Goal: Information Seeking & Learning: Learn about a topic

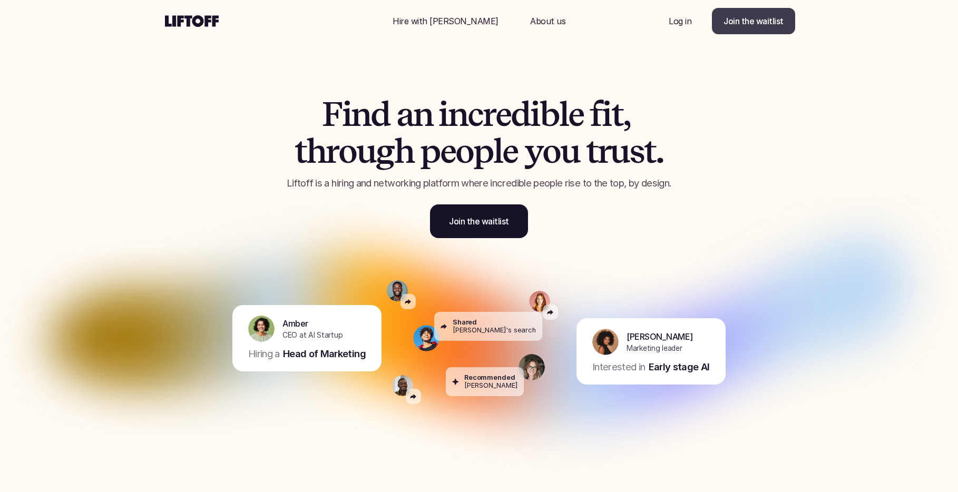
click at [746, 18] on p "Join the waitlist" at bounding box center [753, 21] width 60 height 13
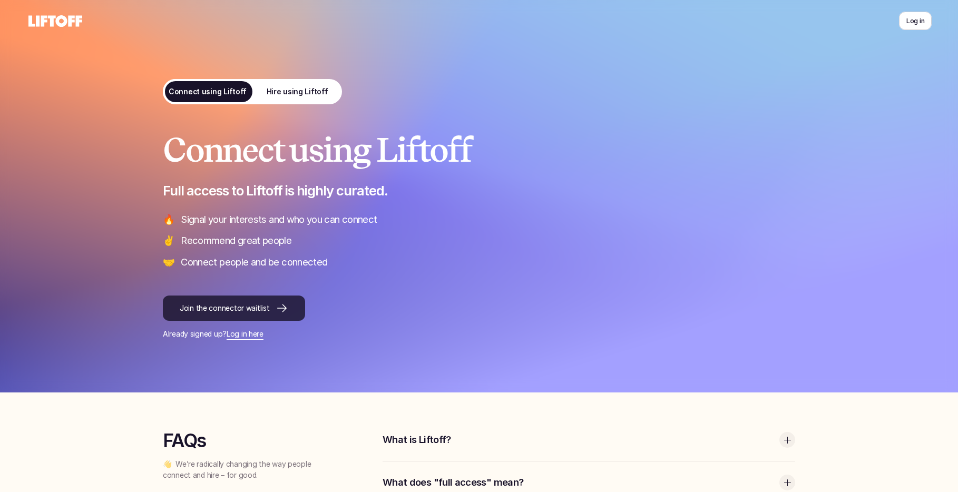
click at [271, 308] on div at bounding box center [278, 308] width 19 height 13
click at [114, 286] on div at bounding box center [479, 196] width 958 height 392
click at [304, 90] on p "Hire using Liftoff" at bounding box center [298, 91] width 62 height 11
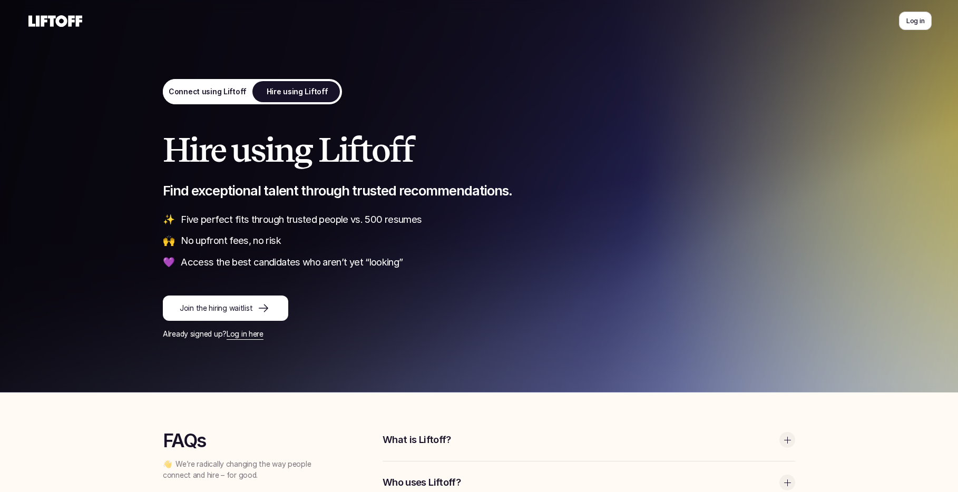
click at [223, 305] on p "Join the hiring waitlist" at bounding box center [216, 308] width 73 height 11
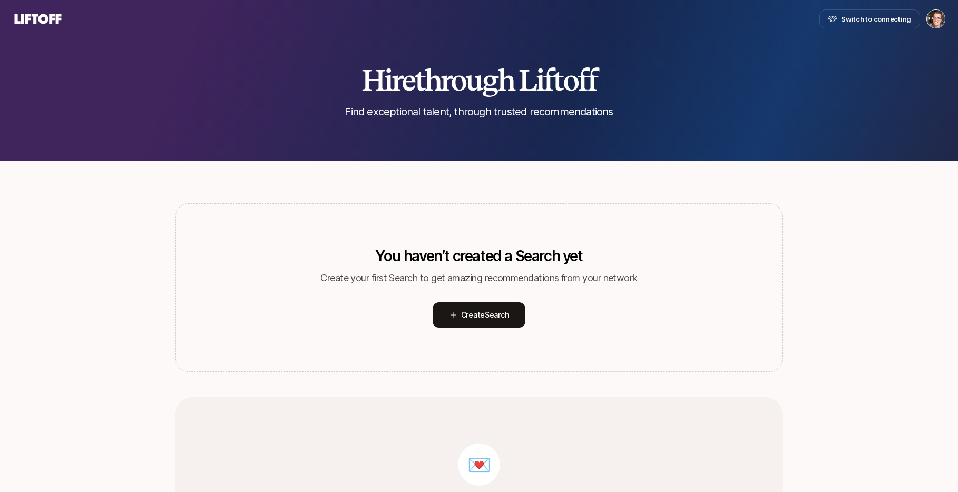
click at [223, 103] on div "Hire through Liftoff Find exceptional talent, through trusted recommendations" at bounding box center [479, 91] width 958 height 55
click at [658, 96] on div "Hire through Liftoff Find exceptional talent, through trusted recommendations" at bounding box center [479, 91] width 958 height 55
click at [206, 57] on div "Hire through Liftoff Find exceptional talent, through trusted recommendations" at bounding box center [479, 80] width 958 height 161
type textarea "x"
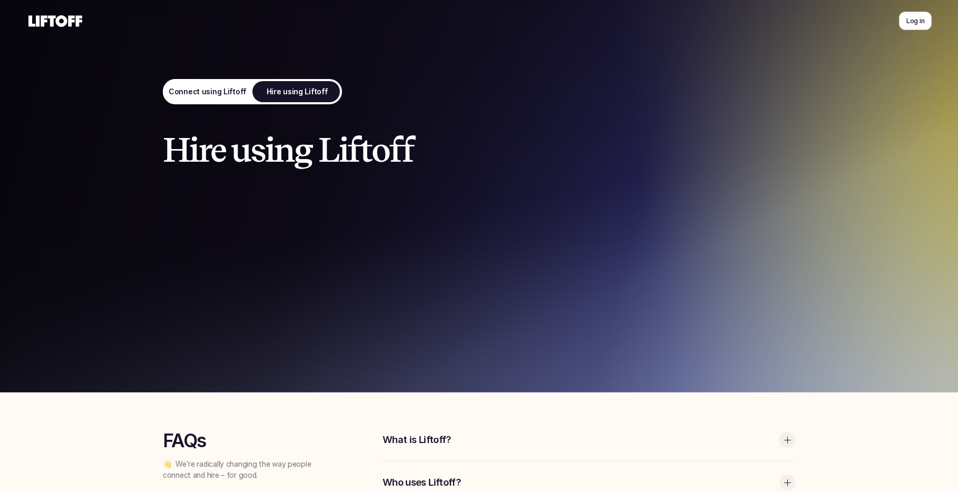
click at [56, 19] on use at bounding box center [55, 21] width 54 height 12
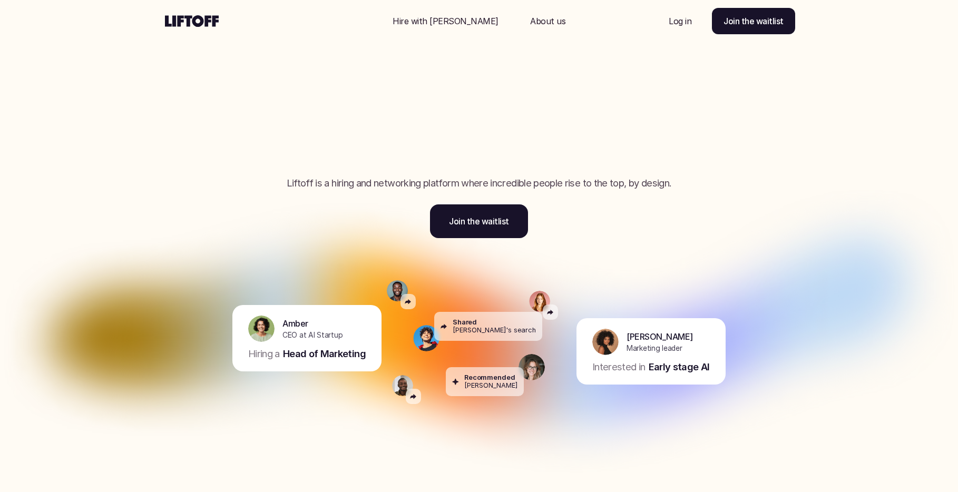
click at [466, 33] on div "Nav Link" at bounding box center [445, 20] width 131 height 25
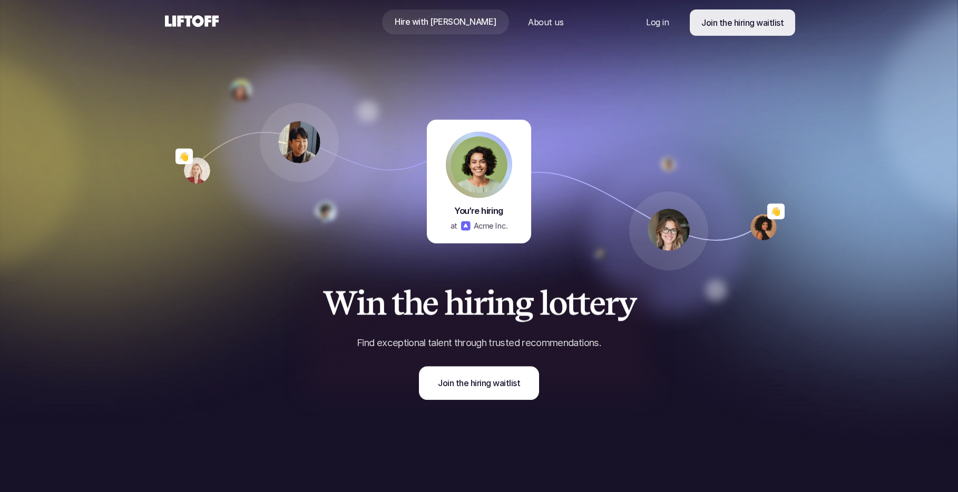
click at [214, 21] on use at bounding box center [192, 21] width 54 height 12
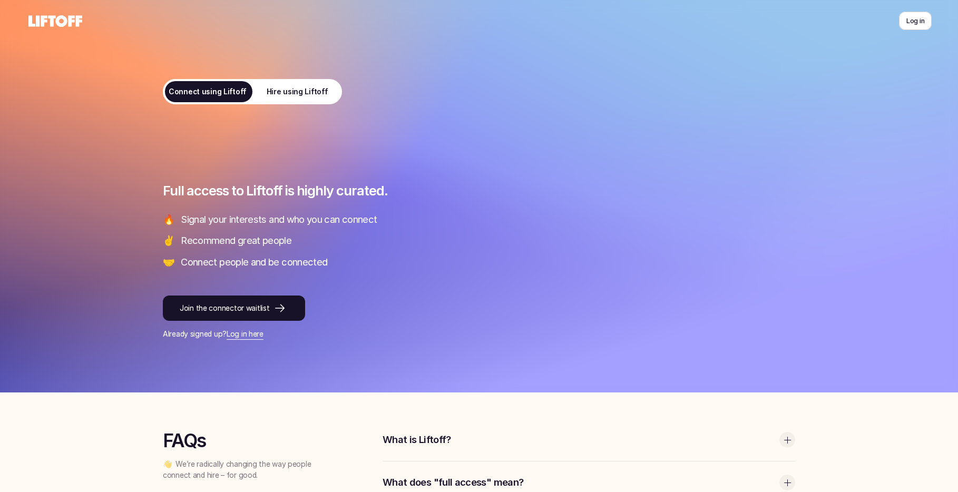
click at [459, 76] on div "Connect using Liftoff Full access to Liftoff is highly curated. 🔥 Signal your i…" at bounding box center [478, 196] width 685 height 392
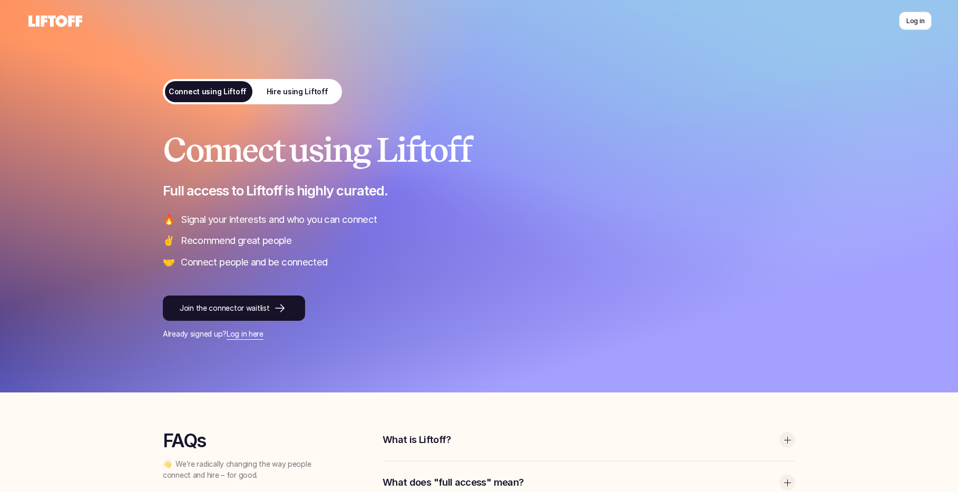
click at [291, 93] on p "Hire using Liftoff" at bounding box center [298, 91] width 62 height 11
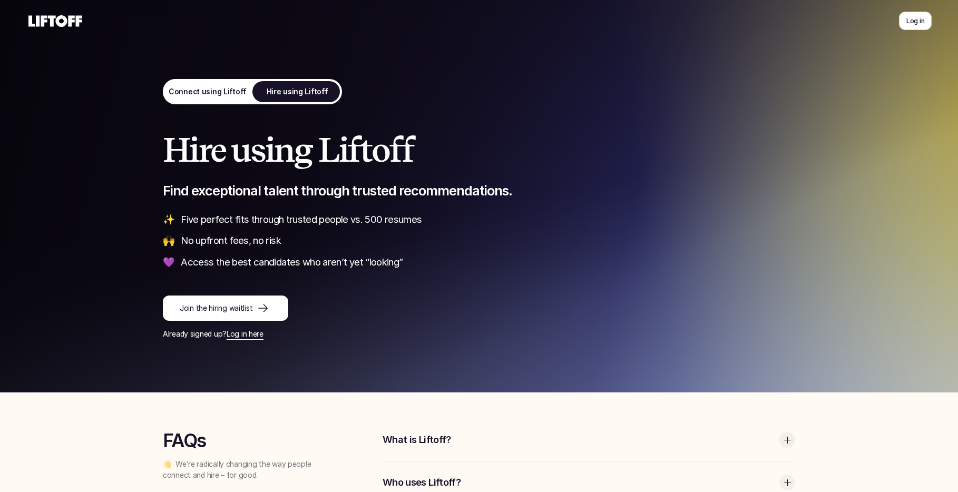
click at [207, 90] on p "Connect using Liftoff" at bounding box center [208, 91] width 78 height 11
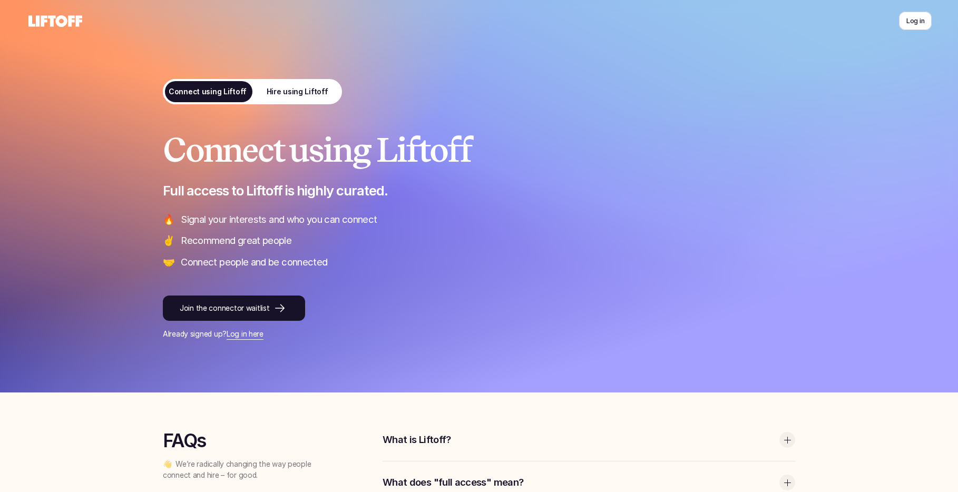
click at [303, 90] on p "Hire using Liftoff" at bounding box center [298, 91] width 62 height 11
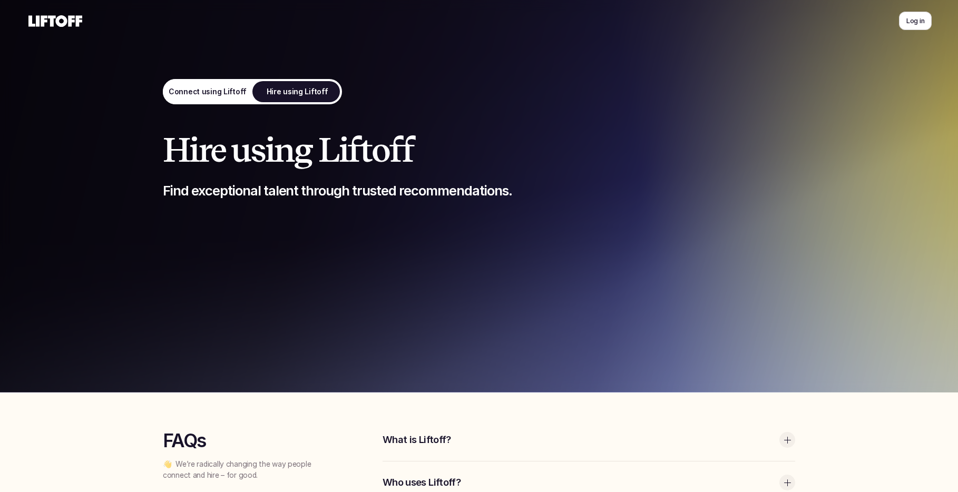
click at [238, 92] on p "Connect using Liftoff" at bounding box center [208, 91] width 78 height 11
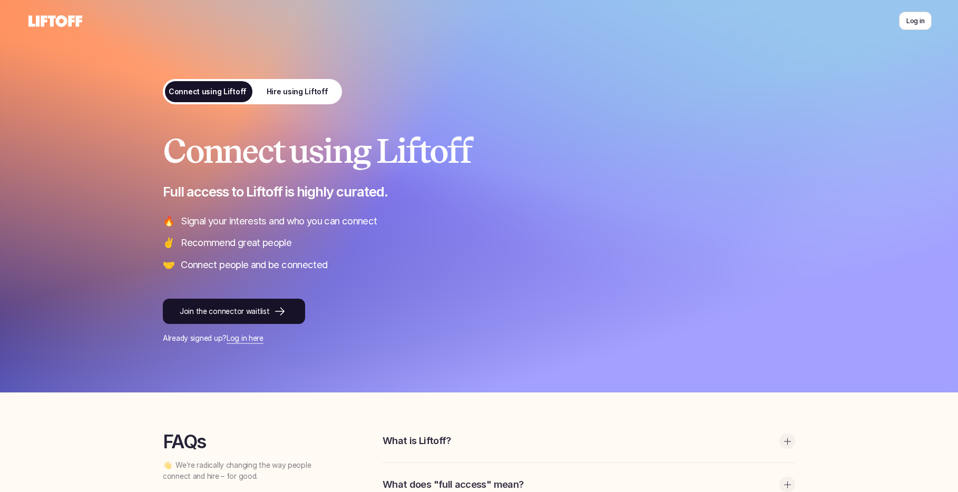
click at [268, 89] on link "Hire using Liftoff" at bounding box center [297, 91] width 90 height 25
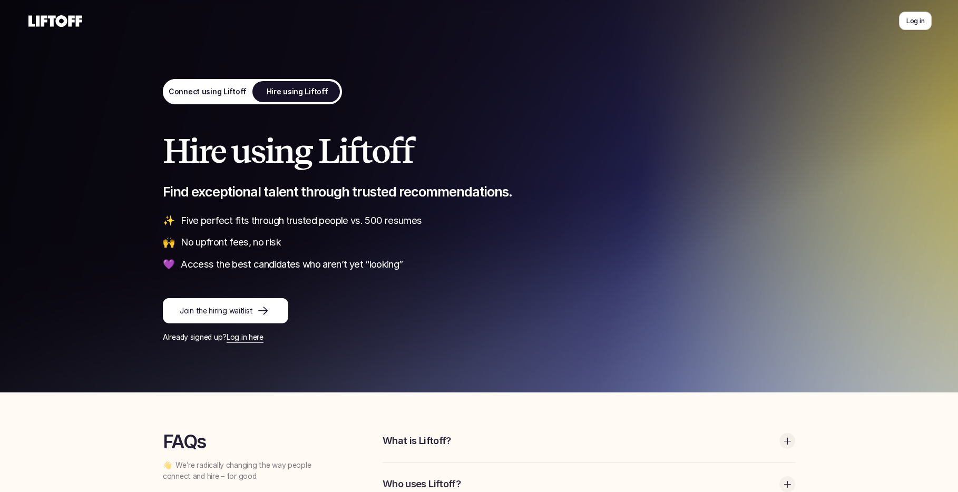
click at [209, 88] on p "Connect using Liftoff" at bounding box center [208, 91] width 78 height 11
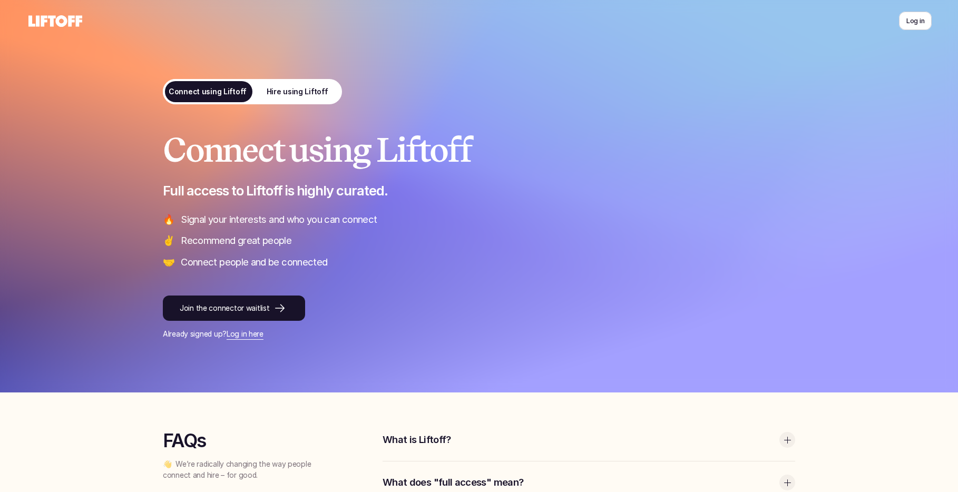
click at [289, 86] on p "Hire using Liftoff" at bounding box center [298, 91] width 62 height 11
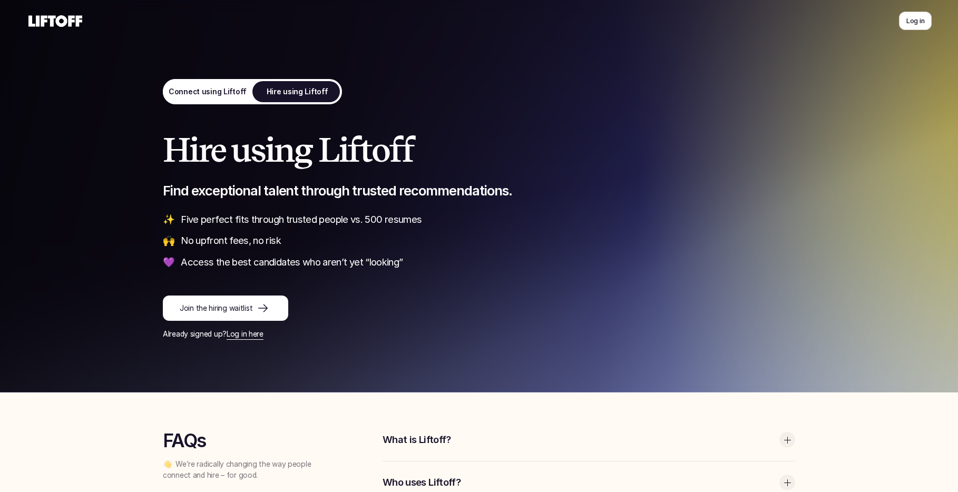
click at [181, 95] on p "Connect using Liftoff" at bounding box center [208, 91] width 78 height 11
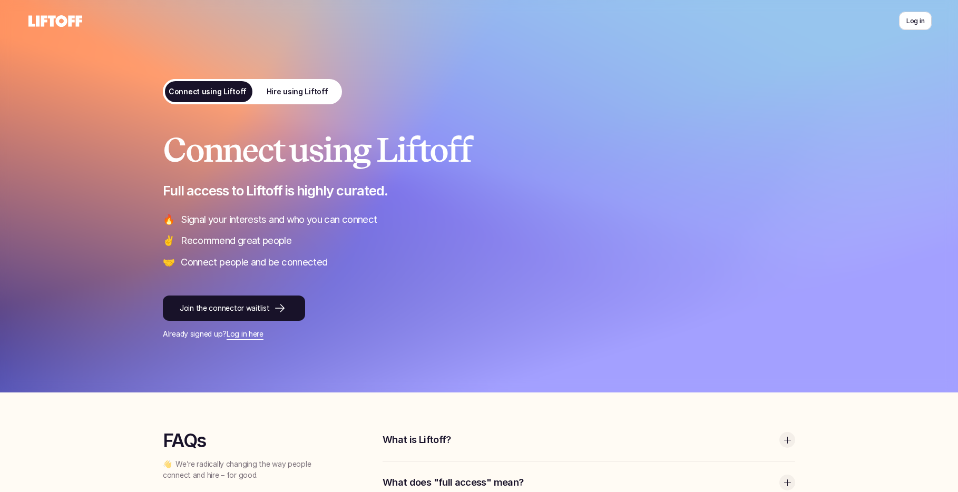
click at [309, 95] on p "Hire using Liftoff" at bounding box center [298, 91] width 62 height 11
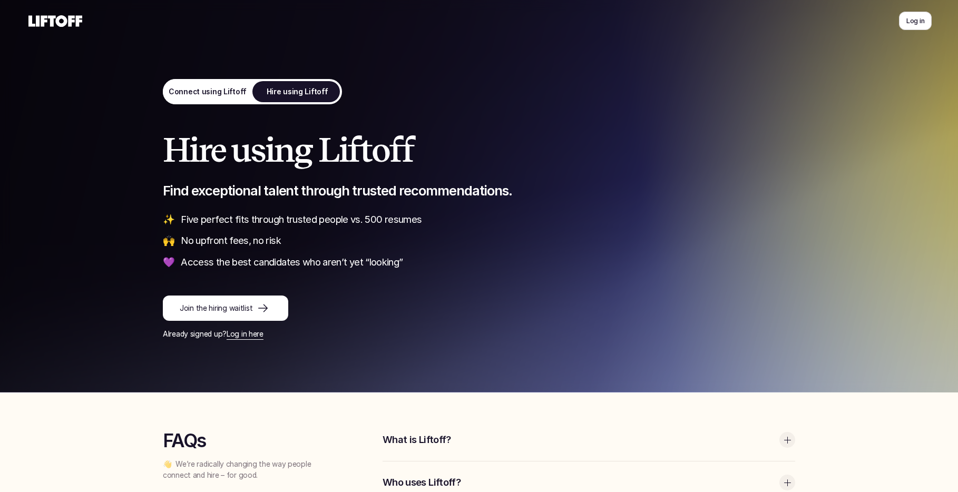
click at [212, 94] on p "Connect using Liftoff" at bounding box center [208, 91] width 78 height 11
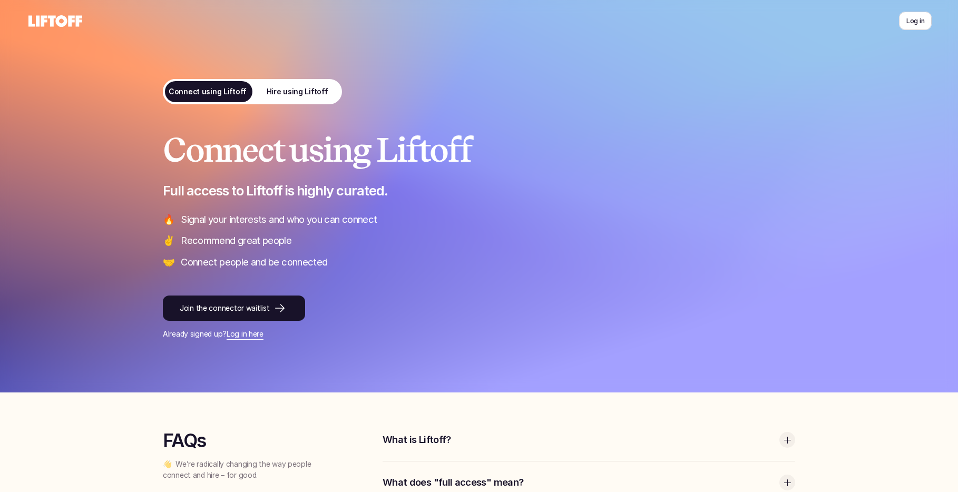
click at [312, 93] on p "Hire using Liftoff" at bounding box center [298, 91] width 62 height 11
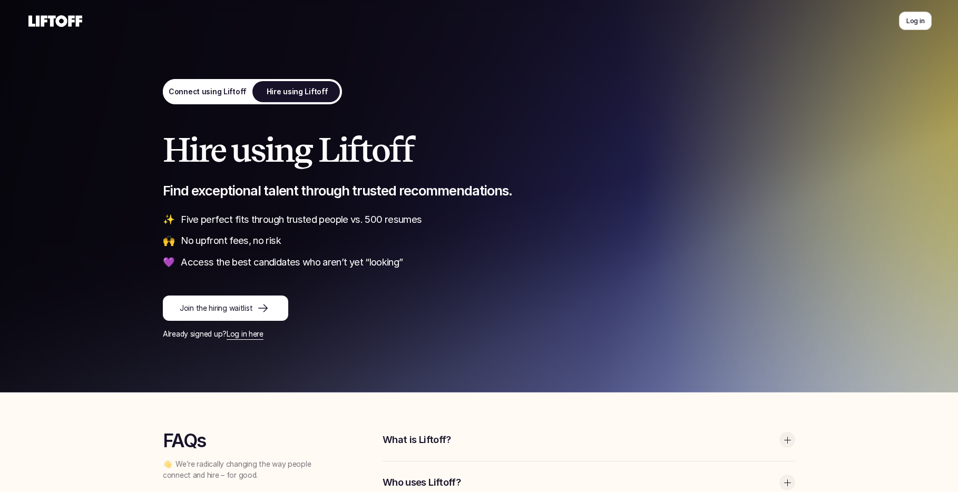
click at [526, 160] on h1 "Hire using Liftoff" at bounding box center [479, 150] width 632 height 37
click at [113, 176] on div at bounding box center [479, 196] width 958 height 392
click at [225, 307] on p "Join the hiring waitlist" at bounding box center [216, 308] width 73 height 11
click at [197, 90] on p "Connect using Liftoff" at bounding box center [208, 91] width 78 height 11
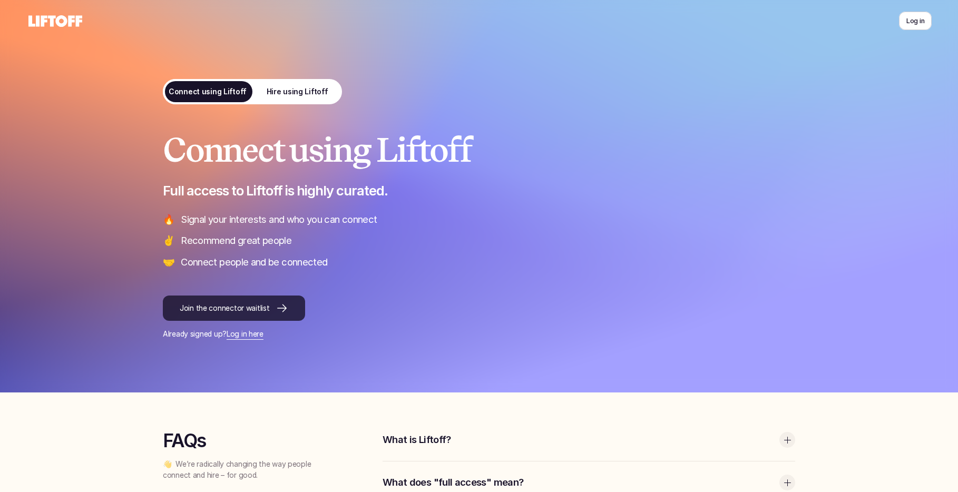
click at [235, 313] on link "Join the connector waitlist" at bounding box center [234, 307] width 142 height 25
click at [106, 115] on div at bounding box center [479, 196] width 958 height 392
click at [247, 334] on link "Log in here" at bounding box center [244, 334] width 37 height 8
click at [67, 19] on icon at bounding box center [55, 21] width 58 height 17
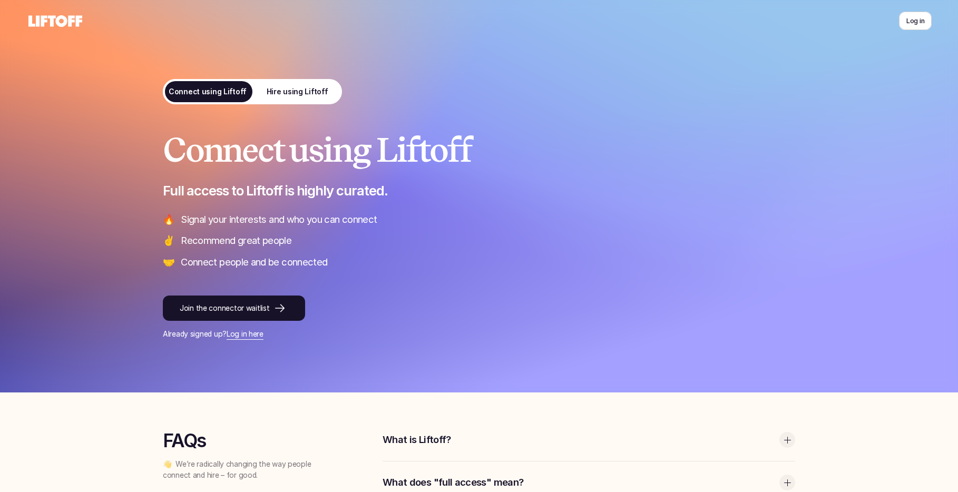
click at [461, 476] on p "What does "full access" mean?" at bounding box center [577, 483] width 391 height 14
click at [445, 419] on div "What is Liftoff?" at bounding box center [588, 440] width 412 height 42
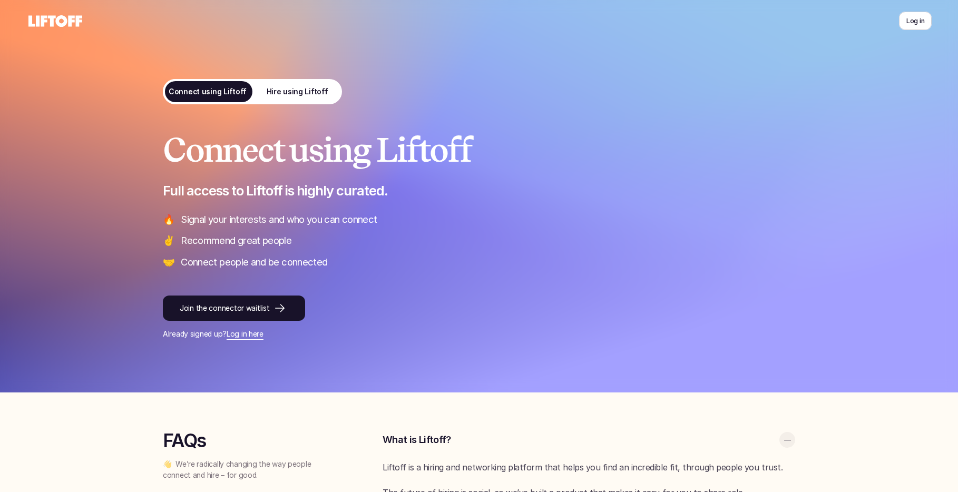
click at [303, 86] on p "Hire using Liftoff" at bounding box center [298, 91] width 62 height 11
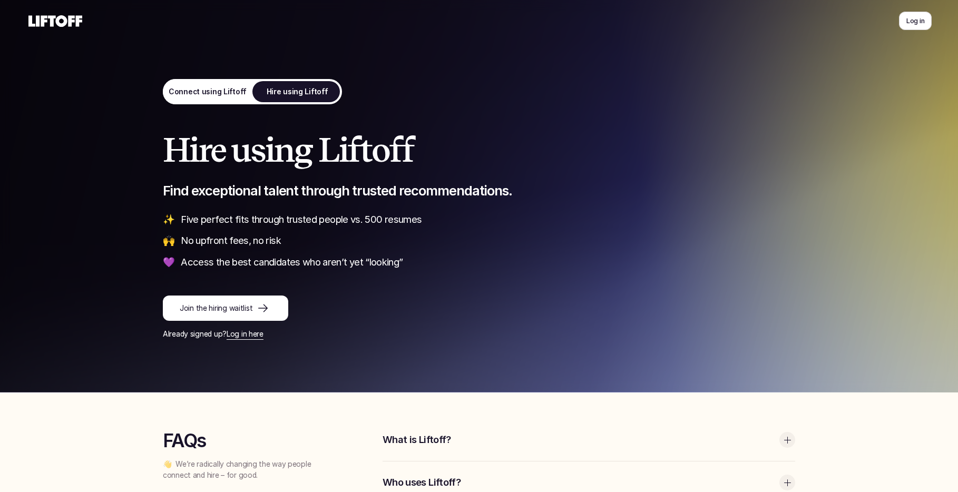
drag, startPoint x: 499, startPoint y: 479, endPoint x: 514, endPoint y: 438, distance: 43.3
drag, startPoint x: 423, startPoint y: 261, endPoint x: 419, endPoint y: 248, distance: 13.8
click at [423, 476] on p "Who uses Liftoff?" at bounding box center [577, 483] width 391 height 14
click at [418, 433] on p "What is Liftoff?" at bounding box center [577, 440] width 391 height 14
